Goal: Transaction & Acquisition: Purchase product/service

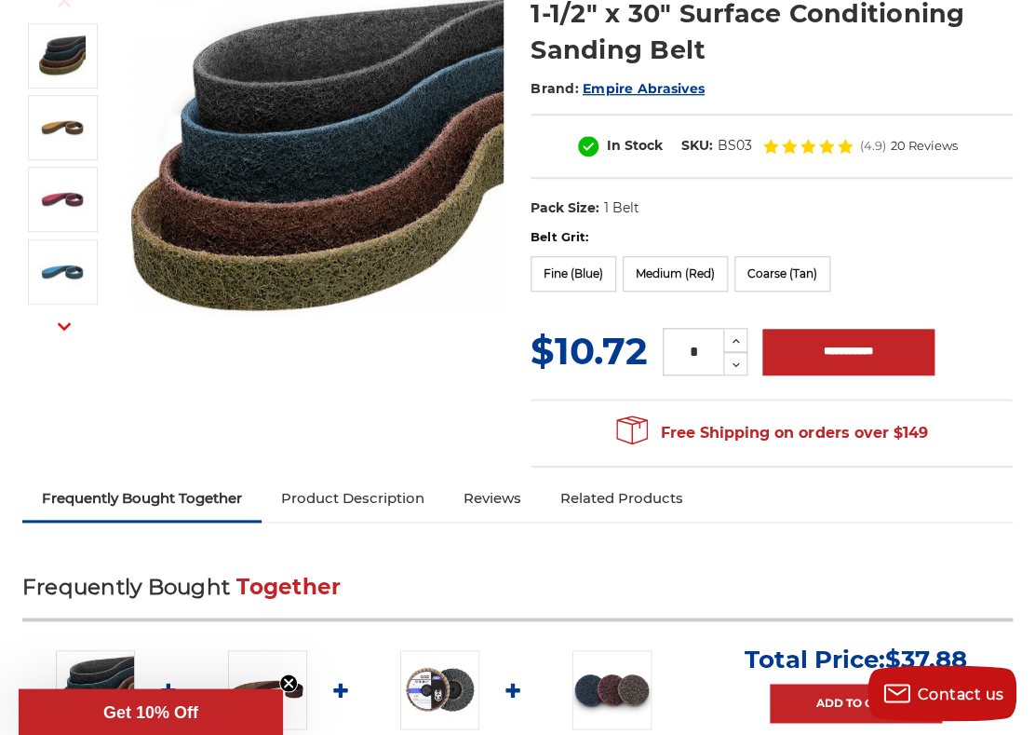
scroll to position [495, 0]
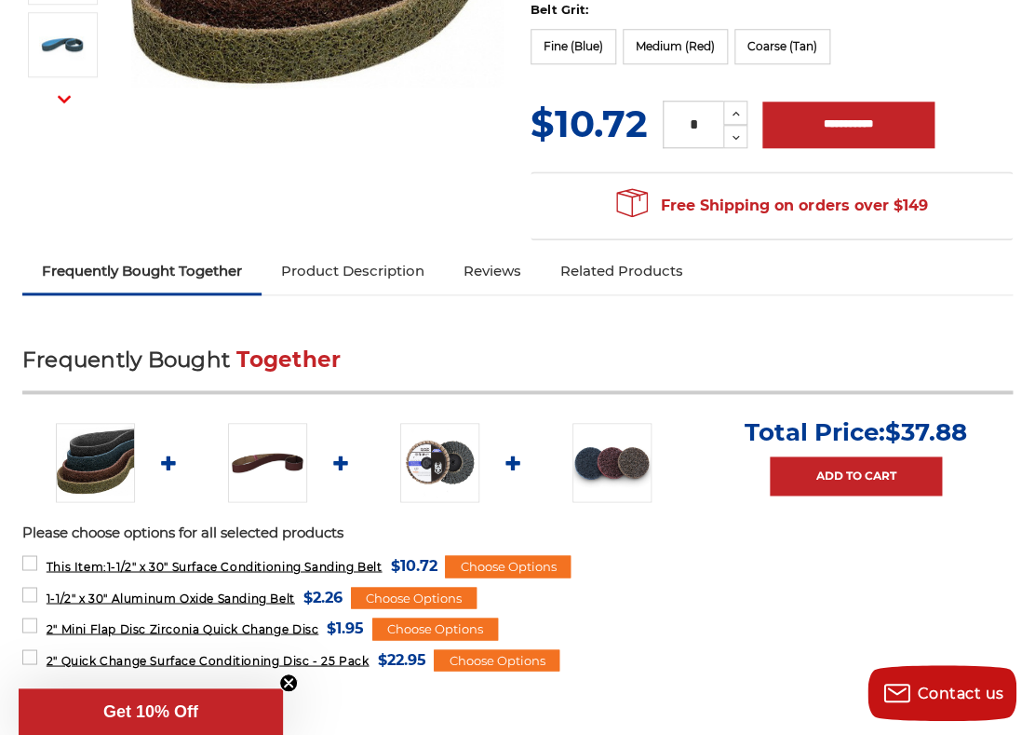
click at [253, 461] on img at bounding box center [267, 462] width 79 height 79
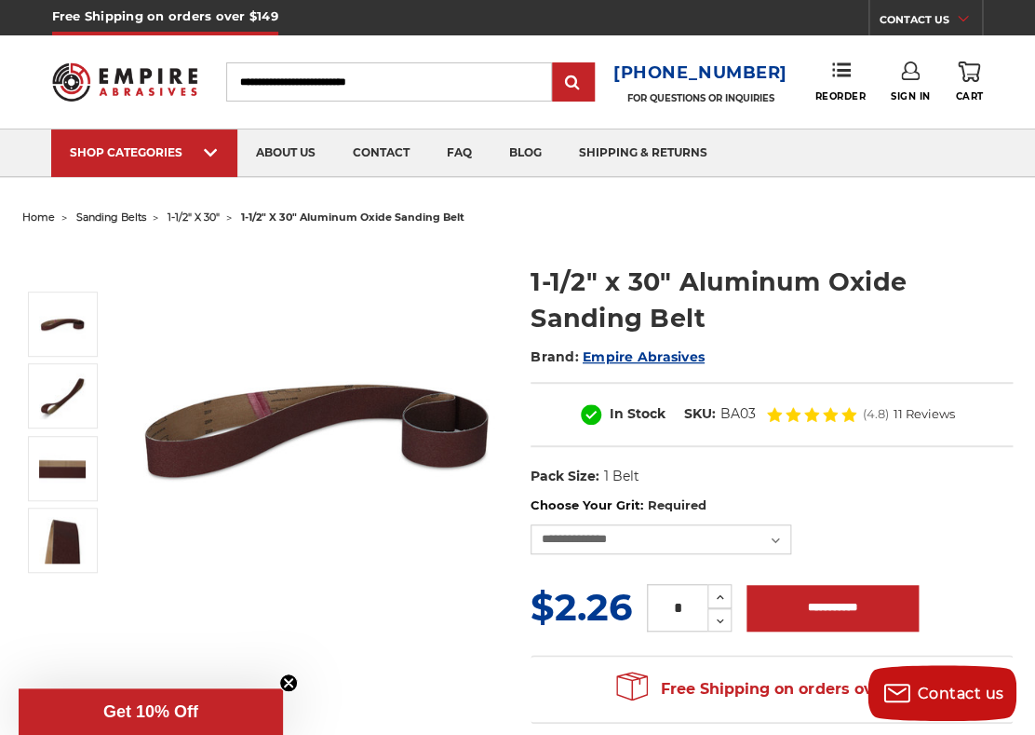
click at [209, 220] on span "1-1/2" x 30"" at bounding box center [194, 216] width 52 height 13
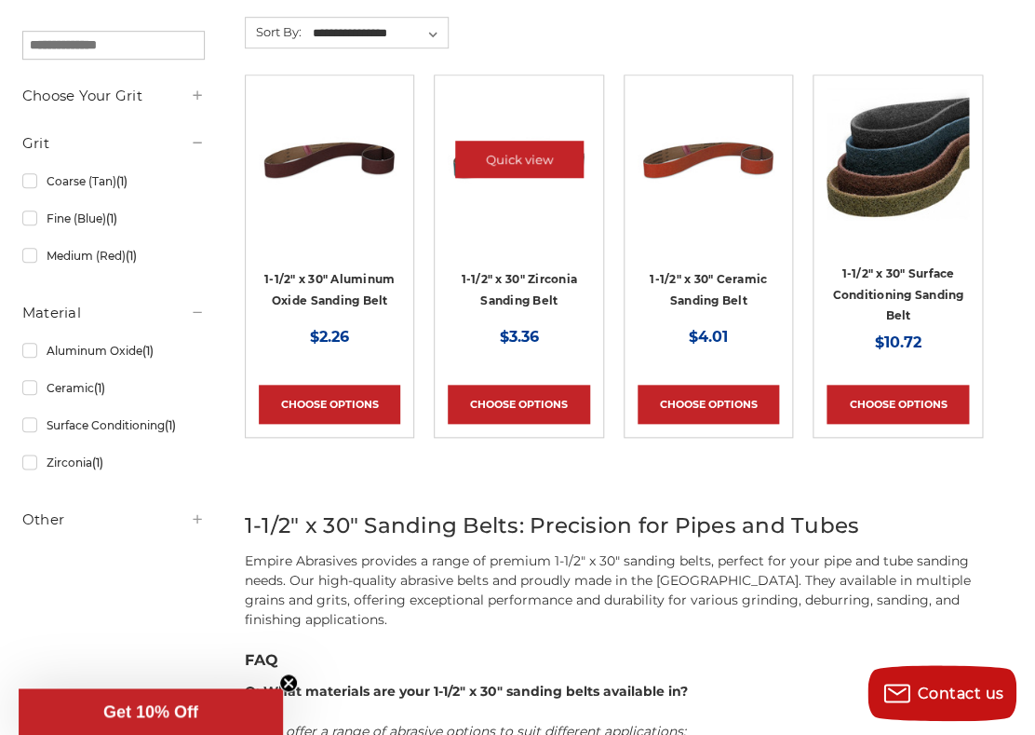
scroll to position [396, 0]
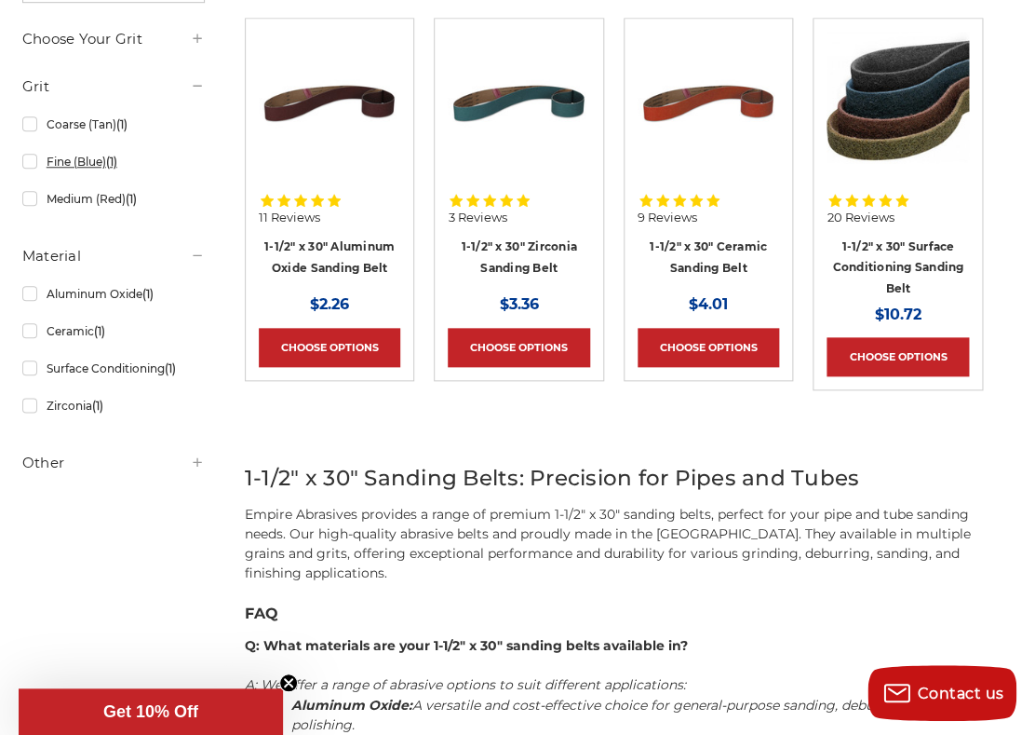
click at [74, 162] on link "Fine (Blue) (1)" at bounding box center [113, 161] width 182 height 33
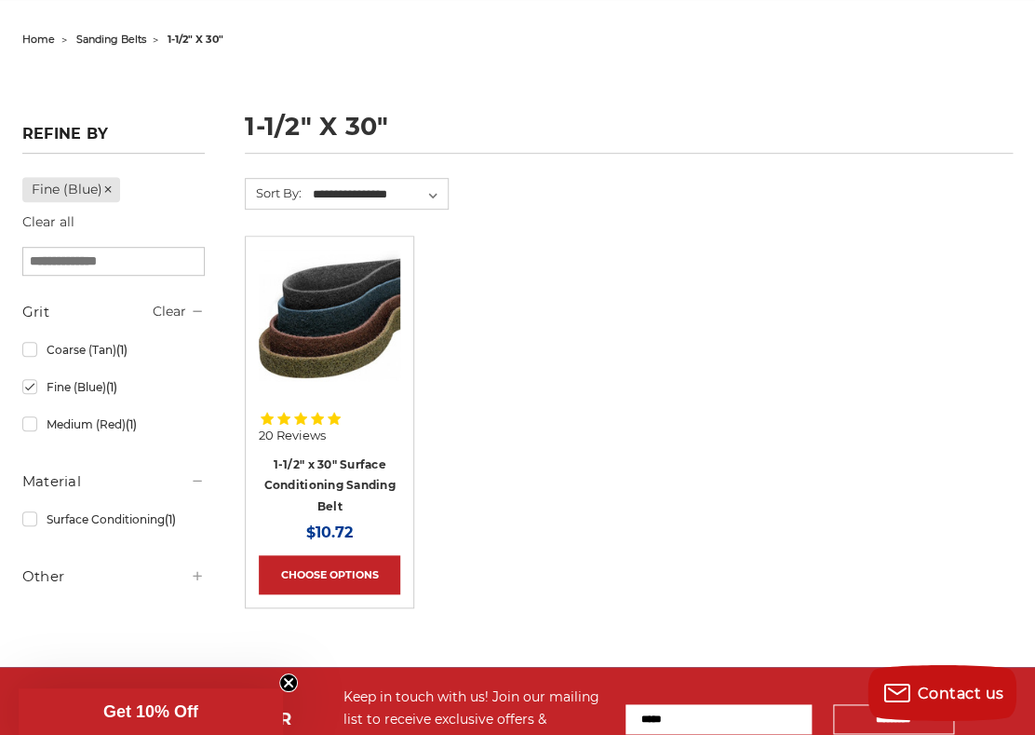
scroll to position [227, 0]
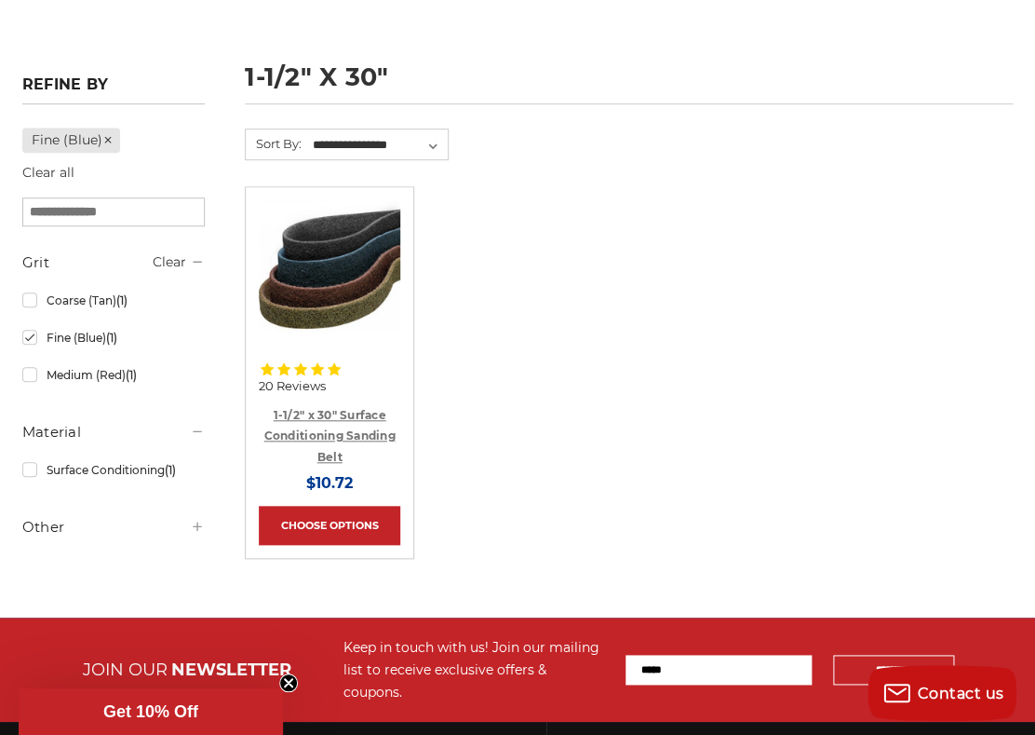
click at [329, 417] on link "1-1/2" x 30" Surface Conditioning Sanding Belt" at bounding box center [329, 436] width 131 height 56
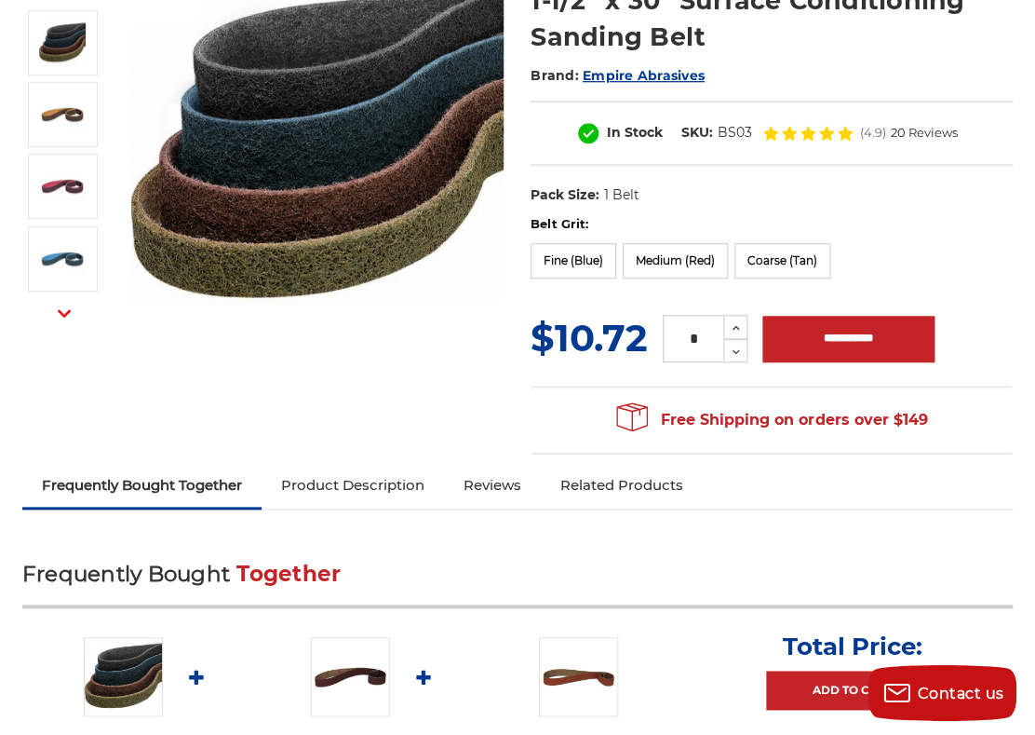
scroll to position [297, 0]
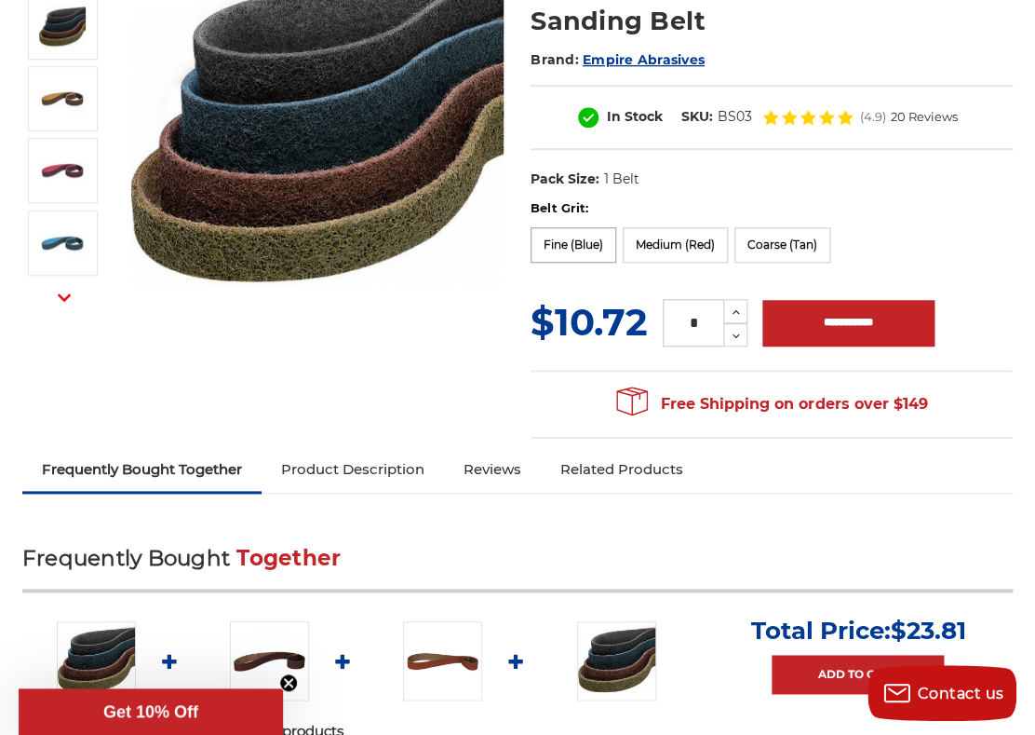
click at [578, 249] on label "Fine (Blue)" at bounding box center [574, 244] width 86 height 35
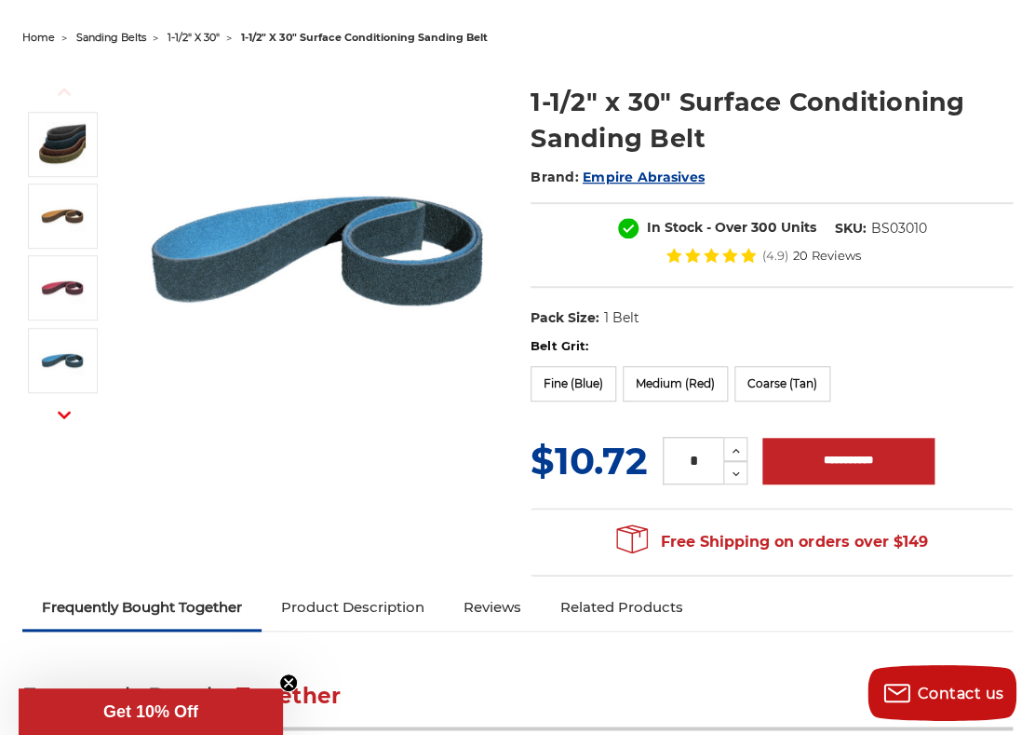
scroll to position [99, 0]
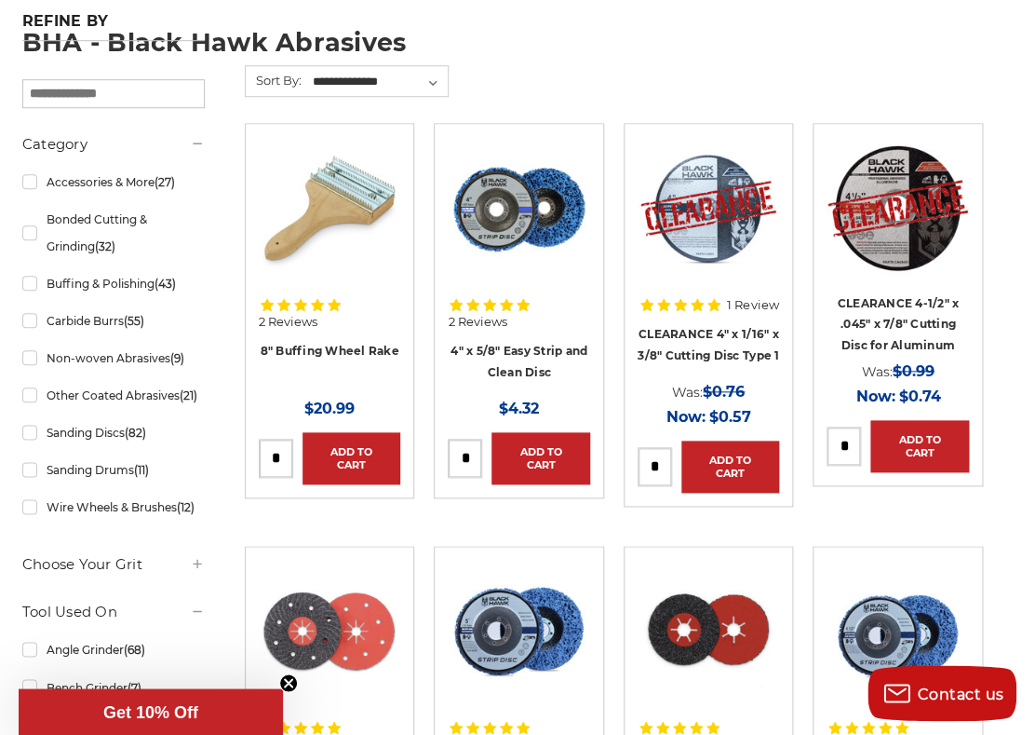
scroll to position [297, 0]
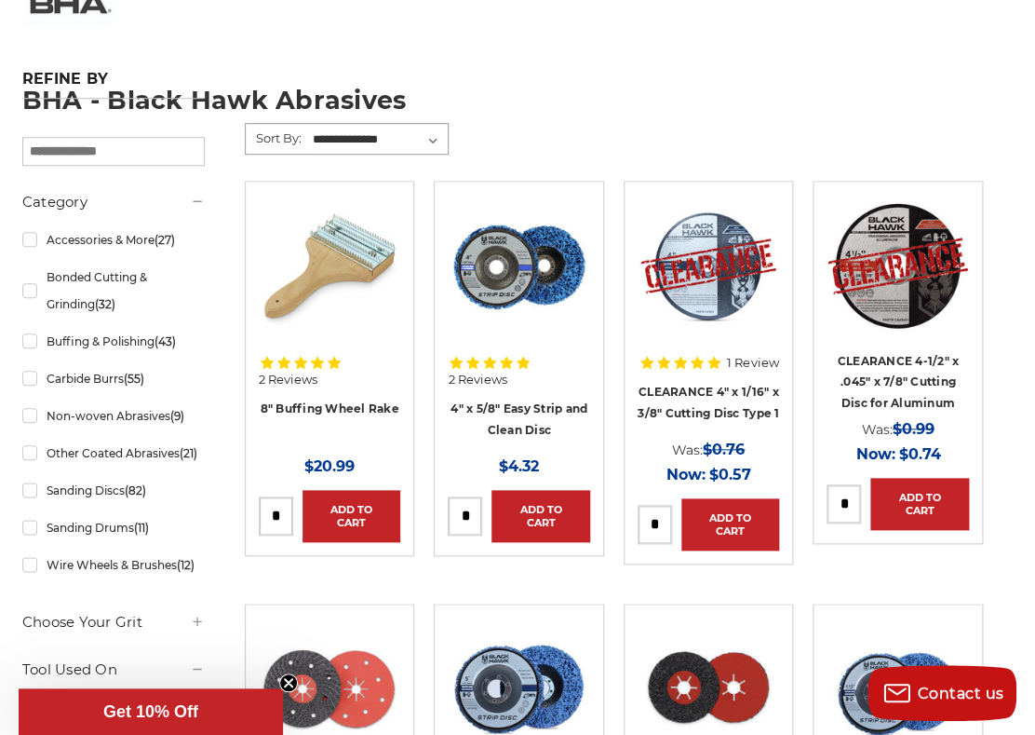
click at [310, 126] on select "**********" at bounding box center [379, 140] width 139 height 28
click at [510, 129] on form "**********" at bounding box center [614, 152] width 738 height 58
click at [135, 340] on link "Buffing & Polishing (43)" at bounding box center [113, 341] width 182 height 33
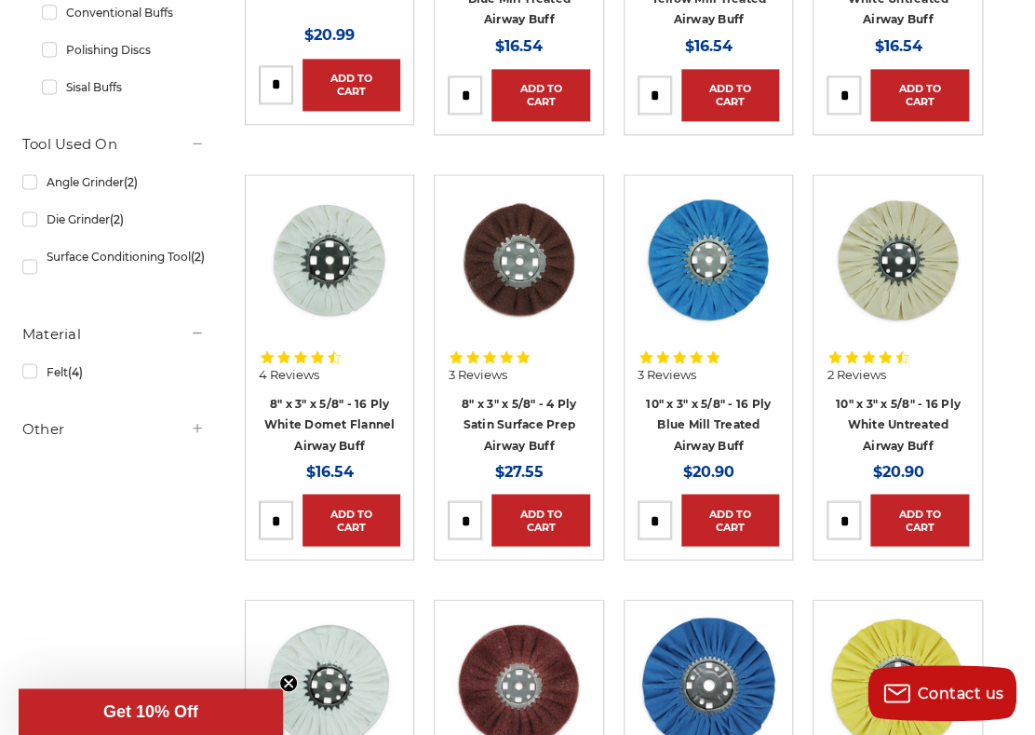
scroll to position [792, 0]
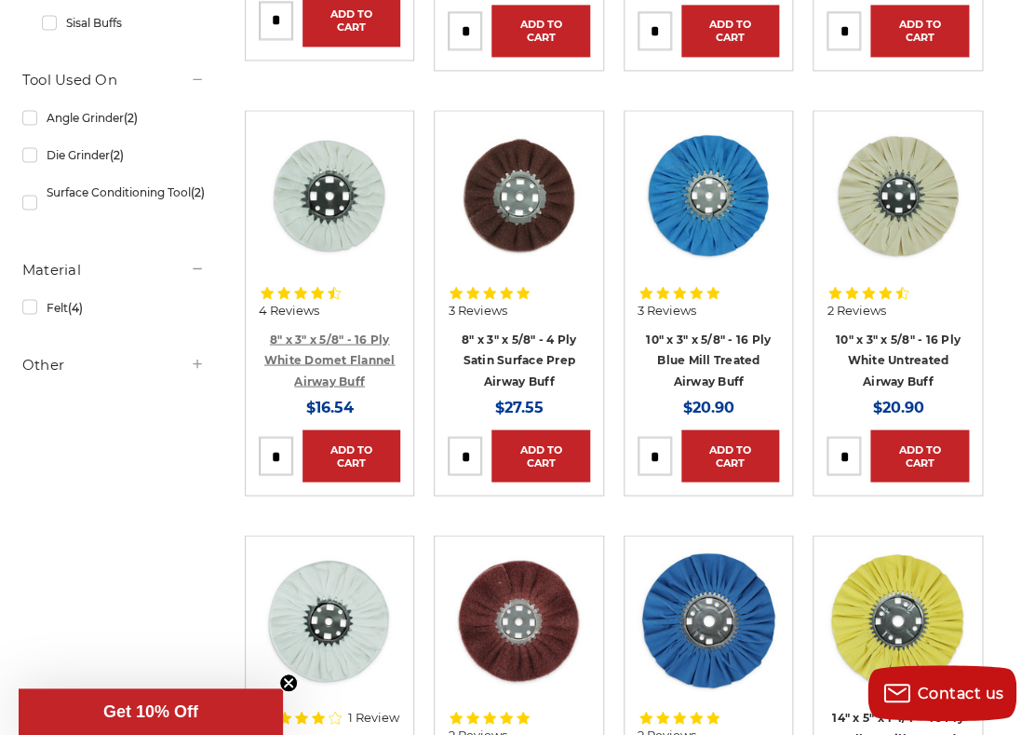
click at [324, 358] on link "8" x 3" x 5/8" - 16 Ply White Domet Flannel Airway Buff" at bounding box center [329, 359] width 131 height 56
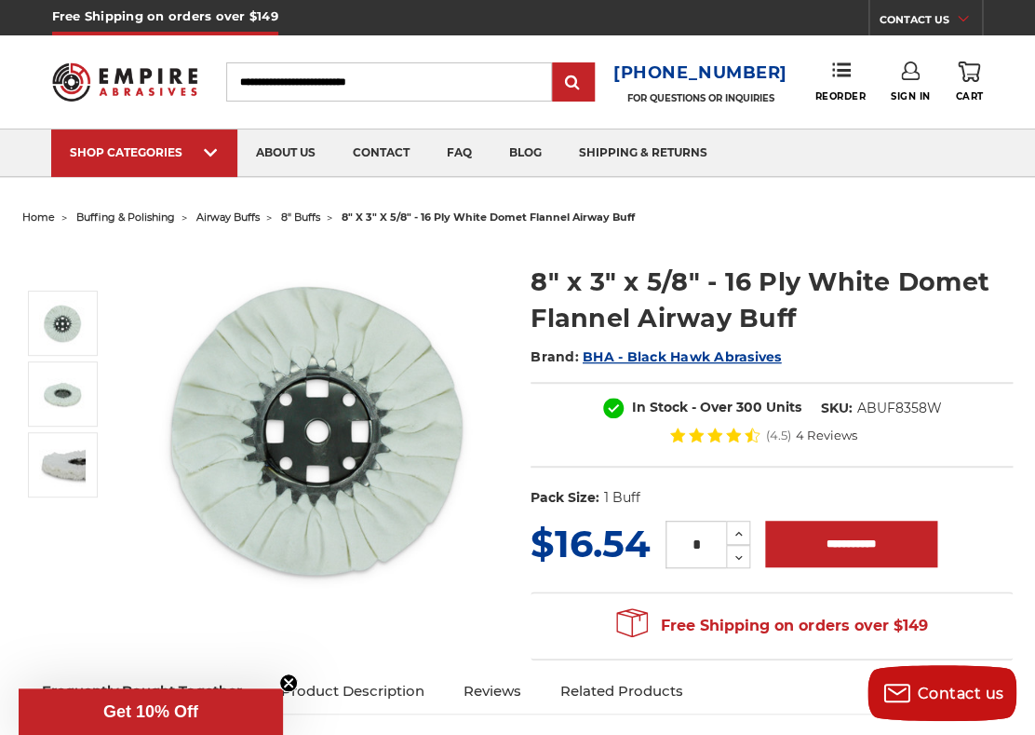
click at [144, 219] on span "buffing & polishing" at bounding box center [125, 216] width 99 height 13
click at [148, 214] on span "buffing & polishing" at bounding box center [125, 216] width 99 height 13
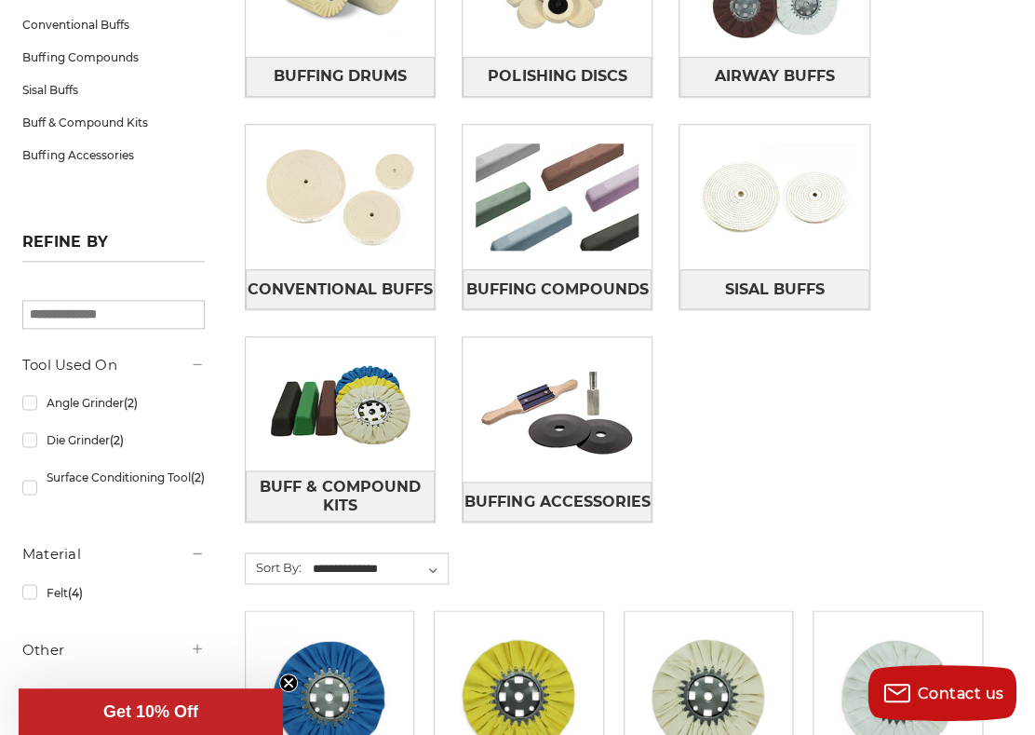
scroll to position [396, 0]
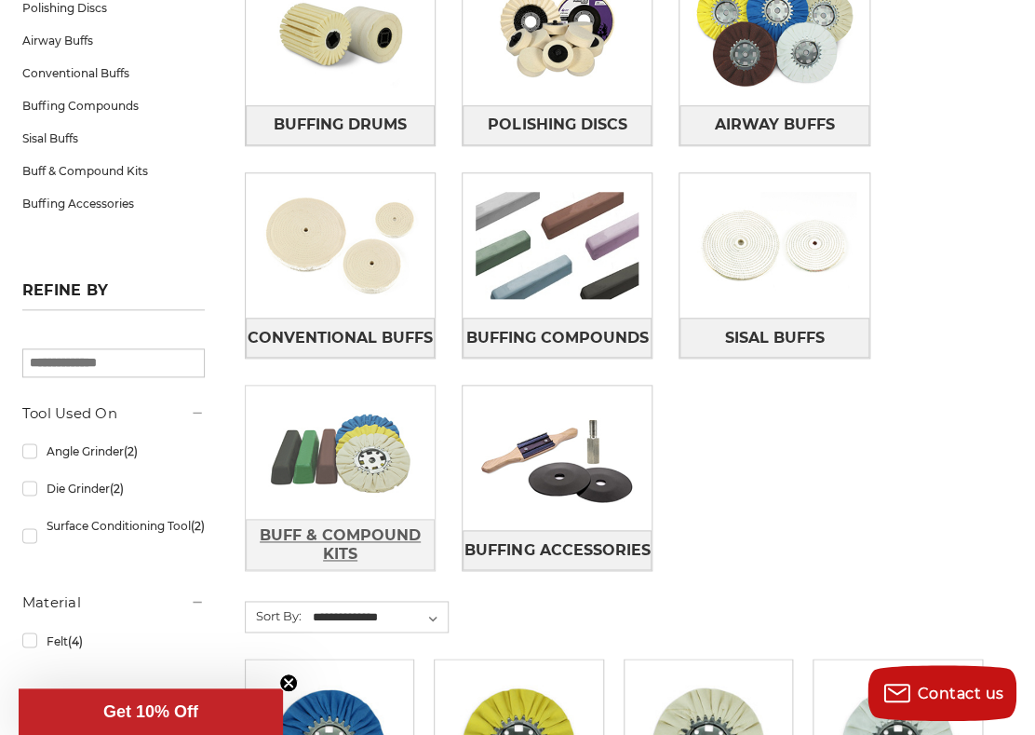
click at [377, 536] on span "Buff & Compound Kits" at bounding box center [340, 545] width 187 height 50
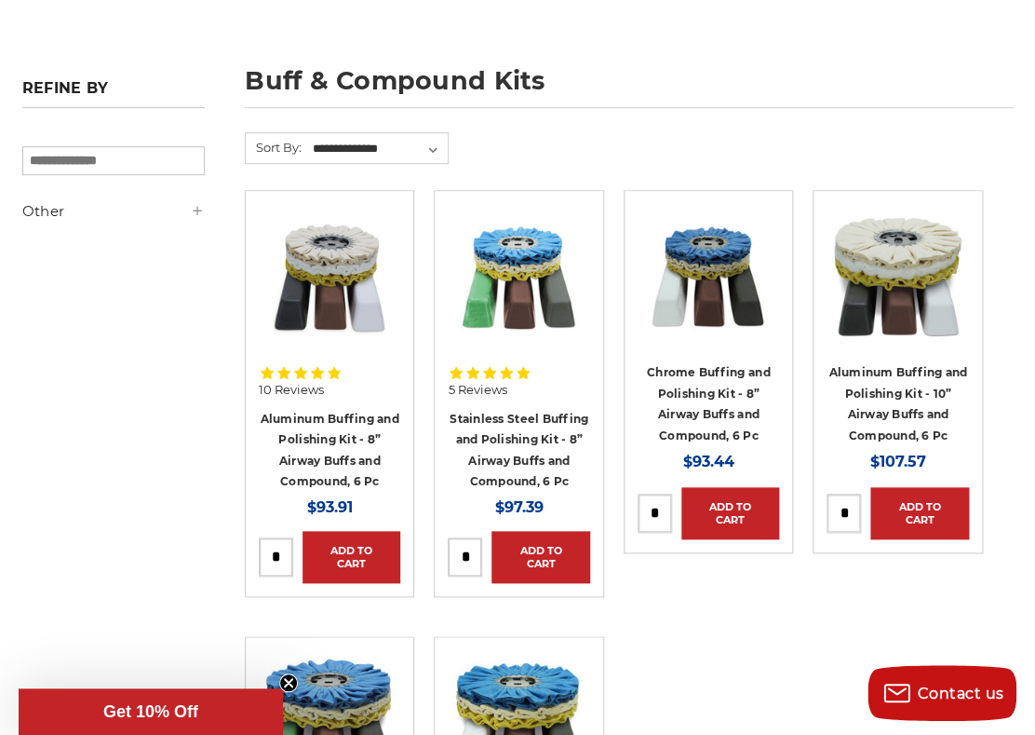
scroll to position [323, 0]
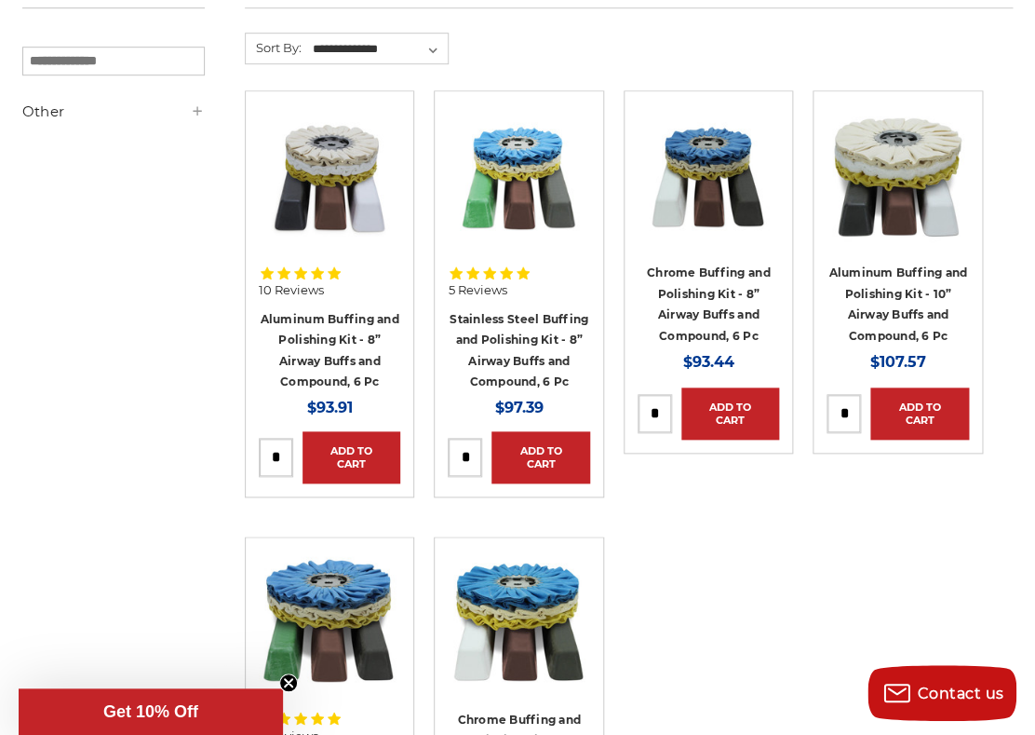
click at [525, 345] on h4 "Stainless Steel Buffing and Polishing Kit - 8” Airway Buffs and Compound, 6 Pc" at bounding box center [519, 350] width 142 height 84
click at [528, 339] on link "Stainless Steel Buffing and Polishing Kit - 8” Airway Buffs and Compound, 6 Pc" at bounding box center [519, 350] width 139 height 77
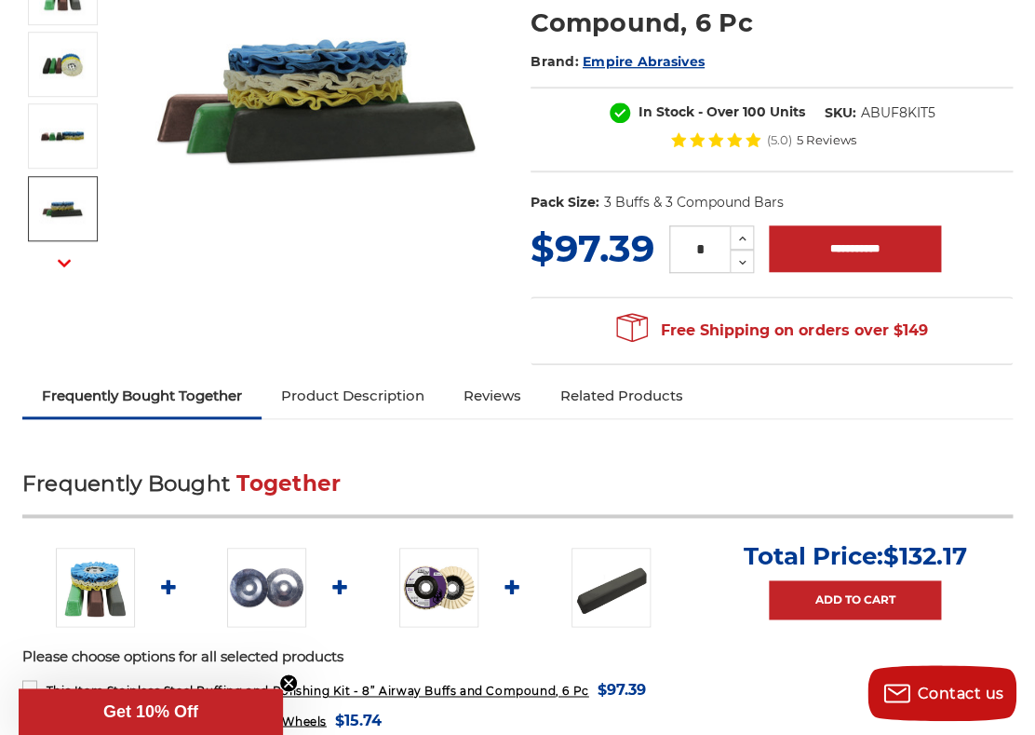
scroll to position [396, 0]
